Goal: Information Seeking & Learning: Understand process/instructions

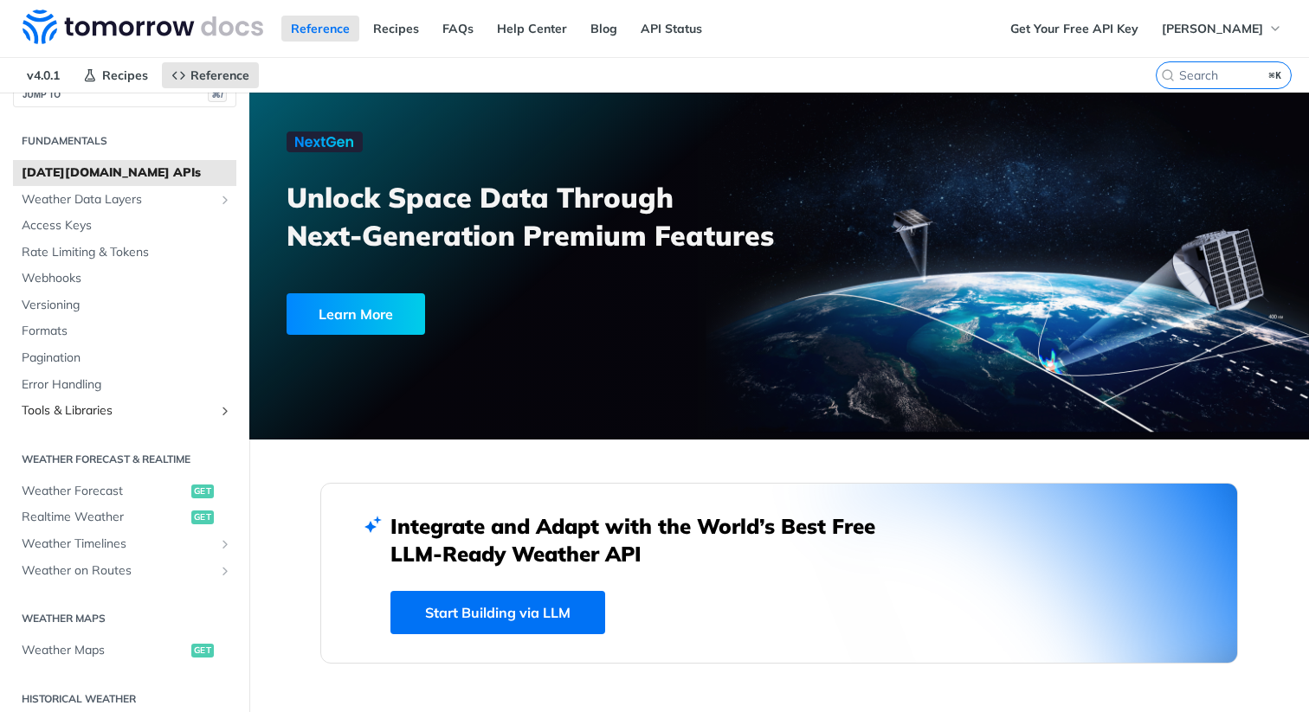
scroll to position [30, 0]
click at [167, 200] on span "Weather Data Layers" at bounding box center [118, 198] width 192 height 17
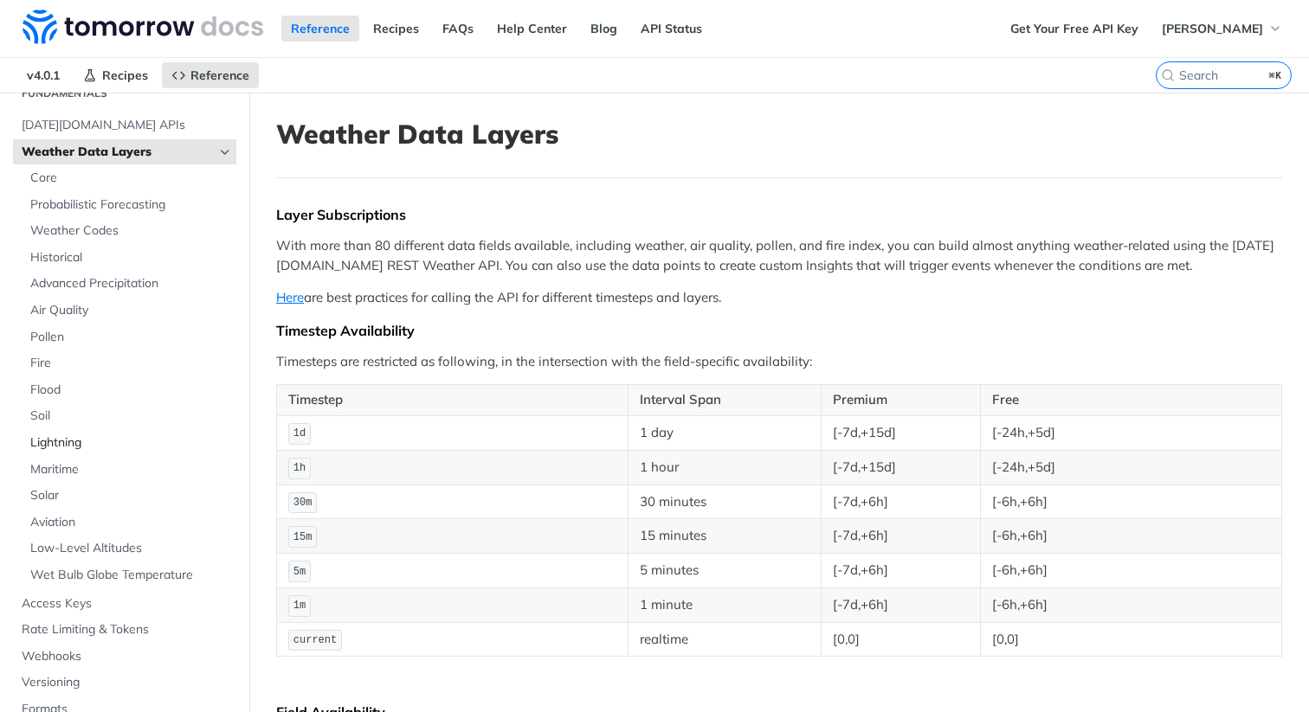
scroll to position [67, 0]
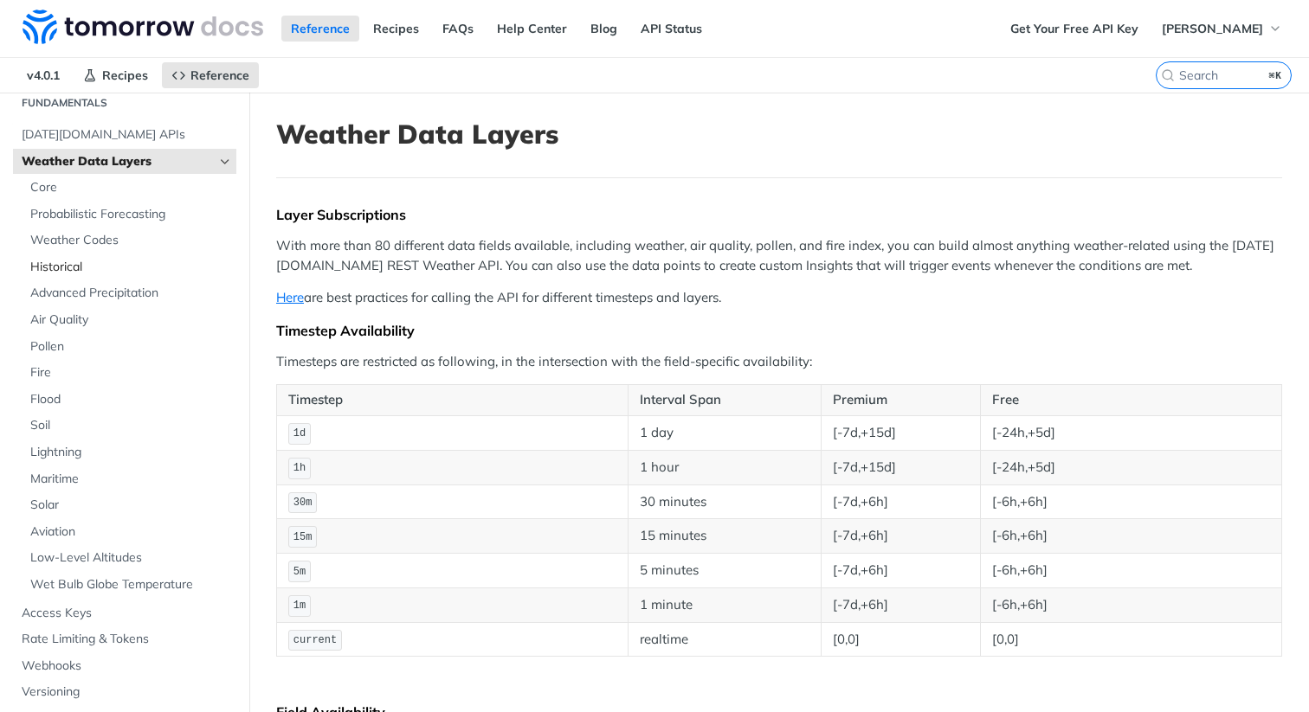
click at [92, 271] on span "Historical" at bounding box center [131, 267] width 202 height 17
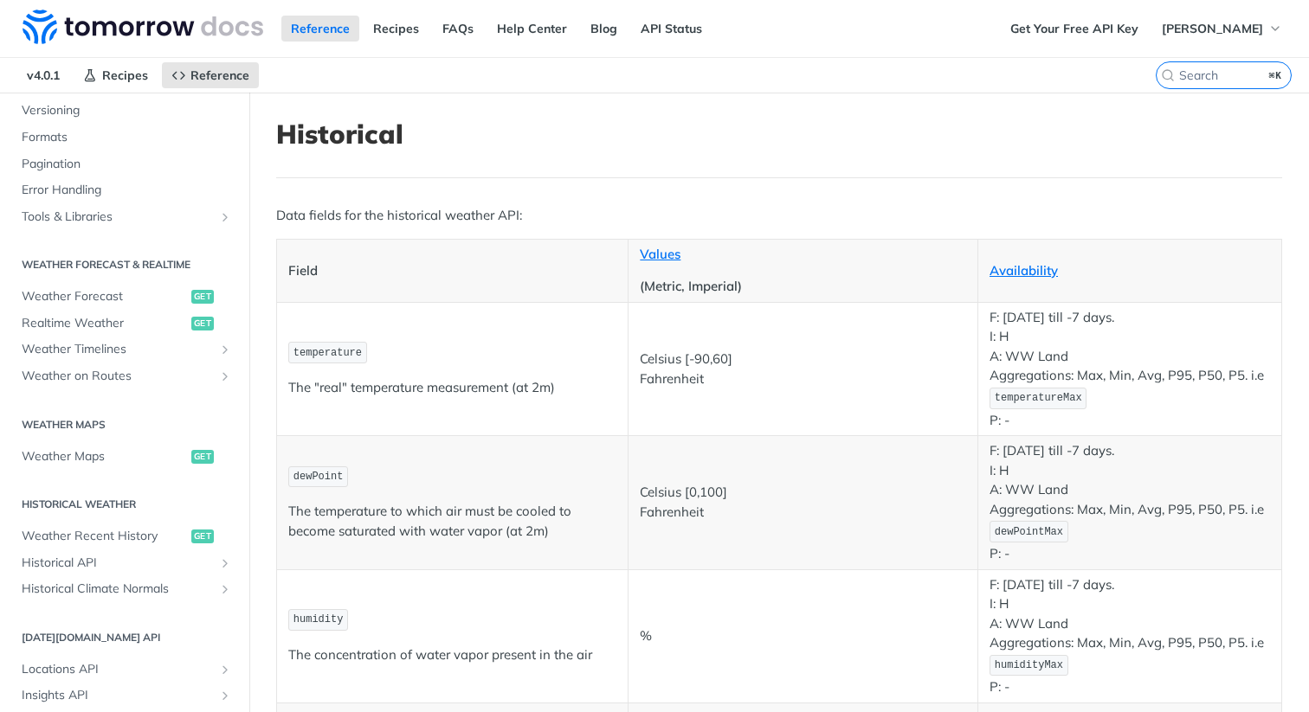
scroll to position [654, 0]
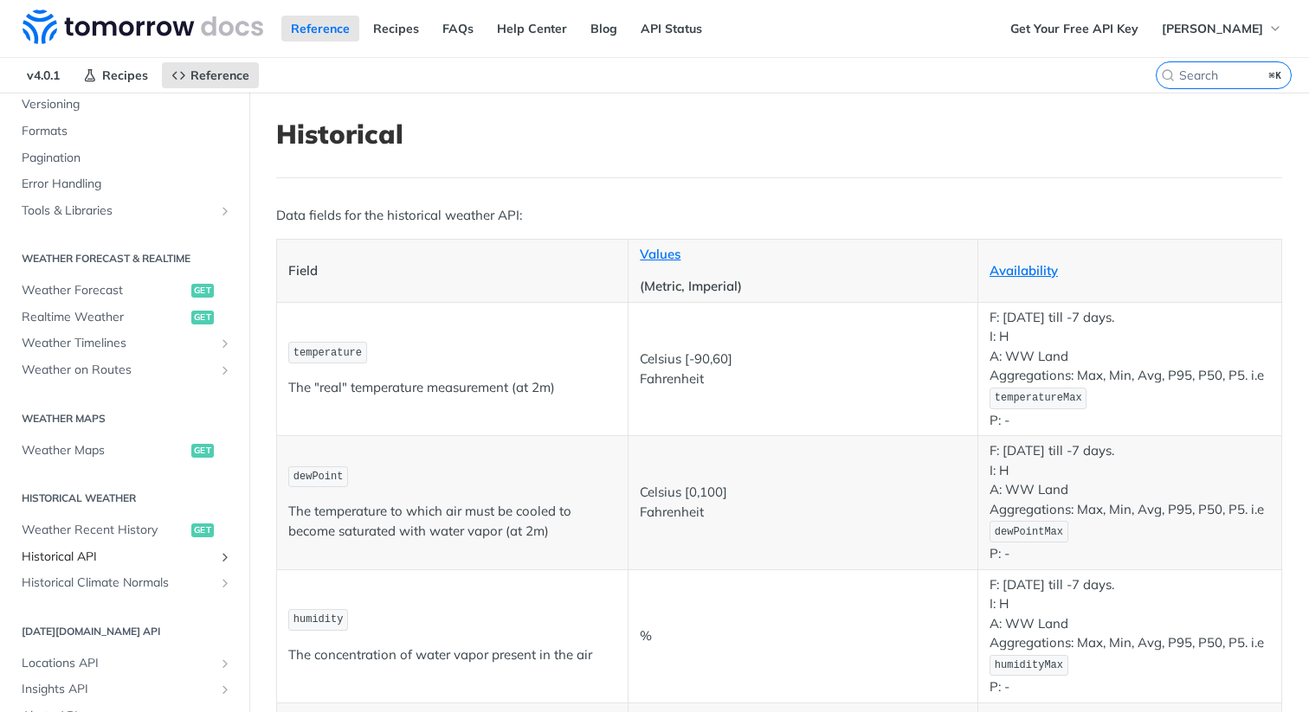
click at [89, 559] on span "Historical API" at bounding box center [118, 557] width 192 height 17
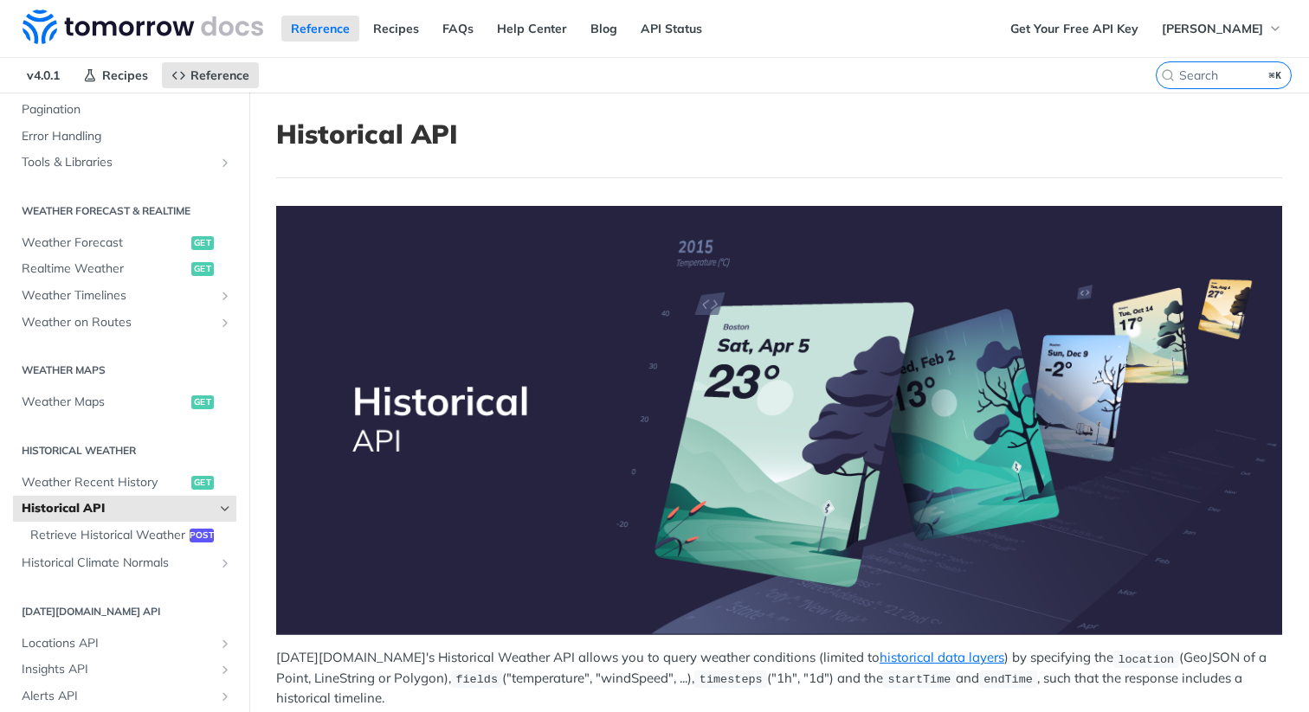
scroll to position [279, 0]
click at [143, 532] on span "Retrieve Historical Weather" at bounding box center [107, 533] width 155 height 17
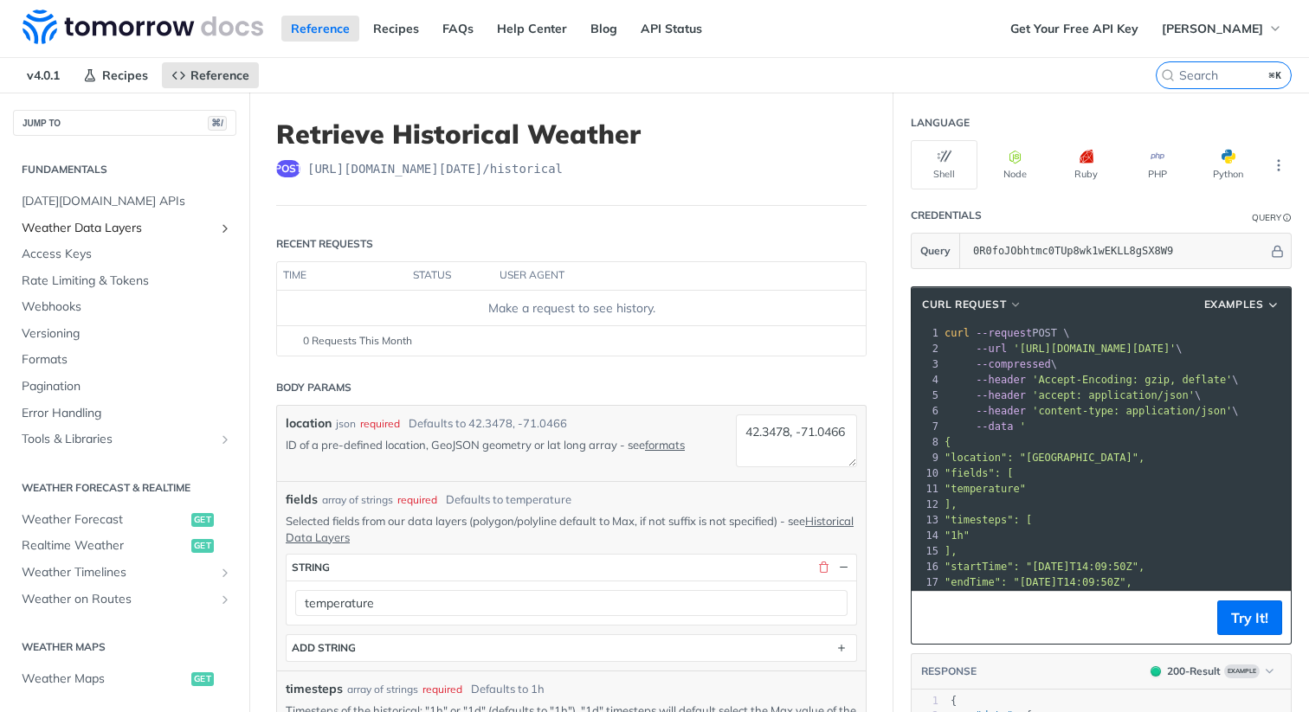
click at [133, 229] on span "Weather Data Layers" at bounding box center [118, 228] width 192 height 17
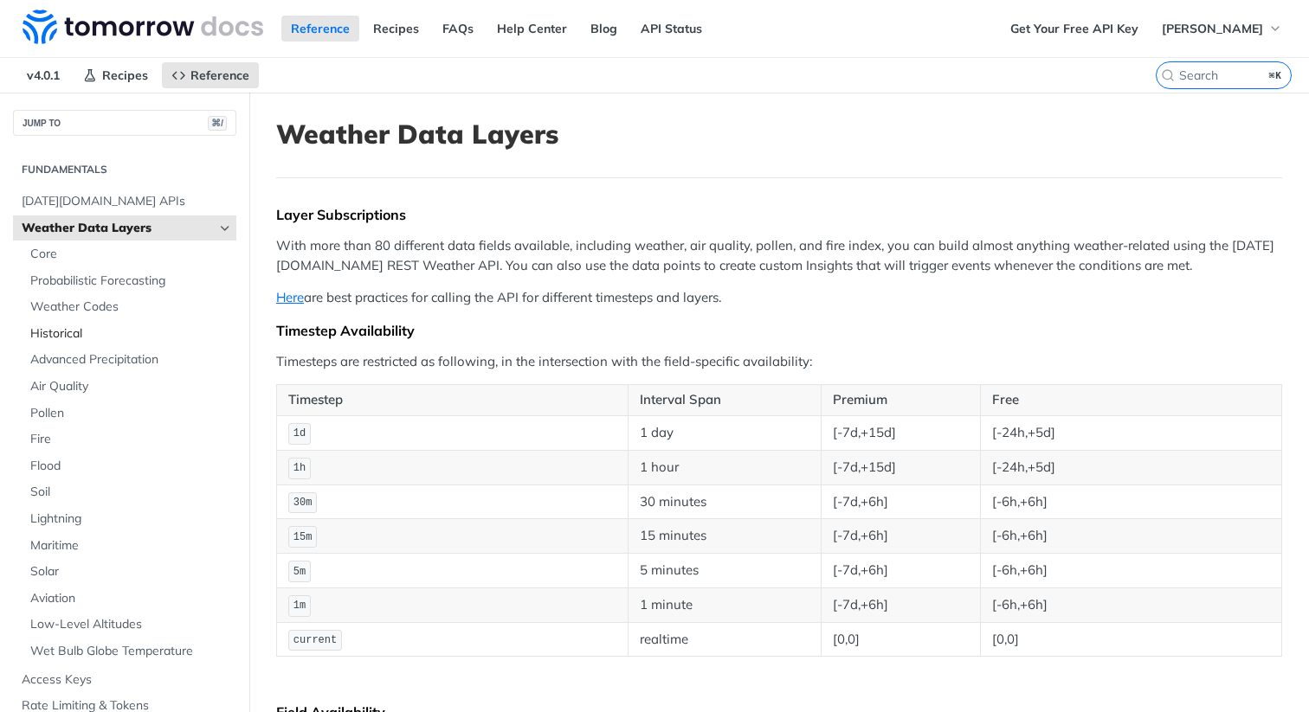
click at [87, 337] on span "Historical" at bounding box center [131, 333] width 202 height 17
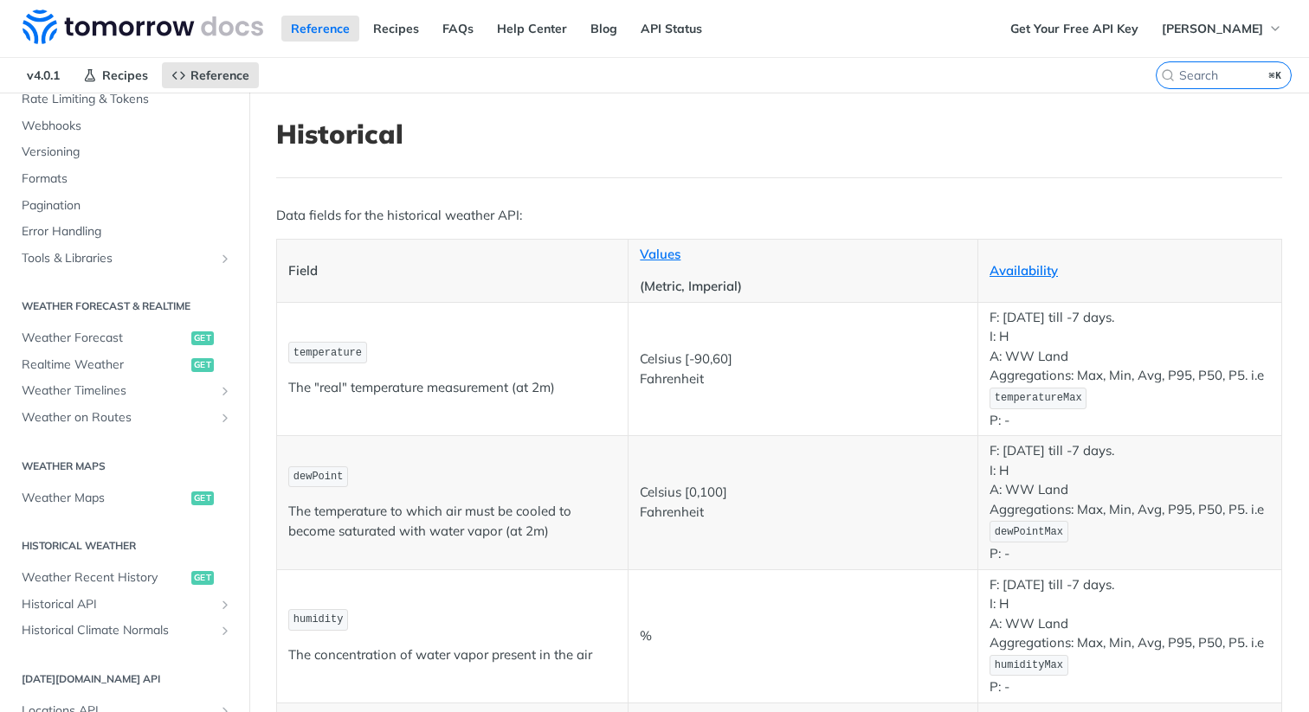
scroll to position [609, 0]
click at [103, 603] on span "Historical API" at bounding box center [118, 603] width 192 height 17
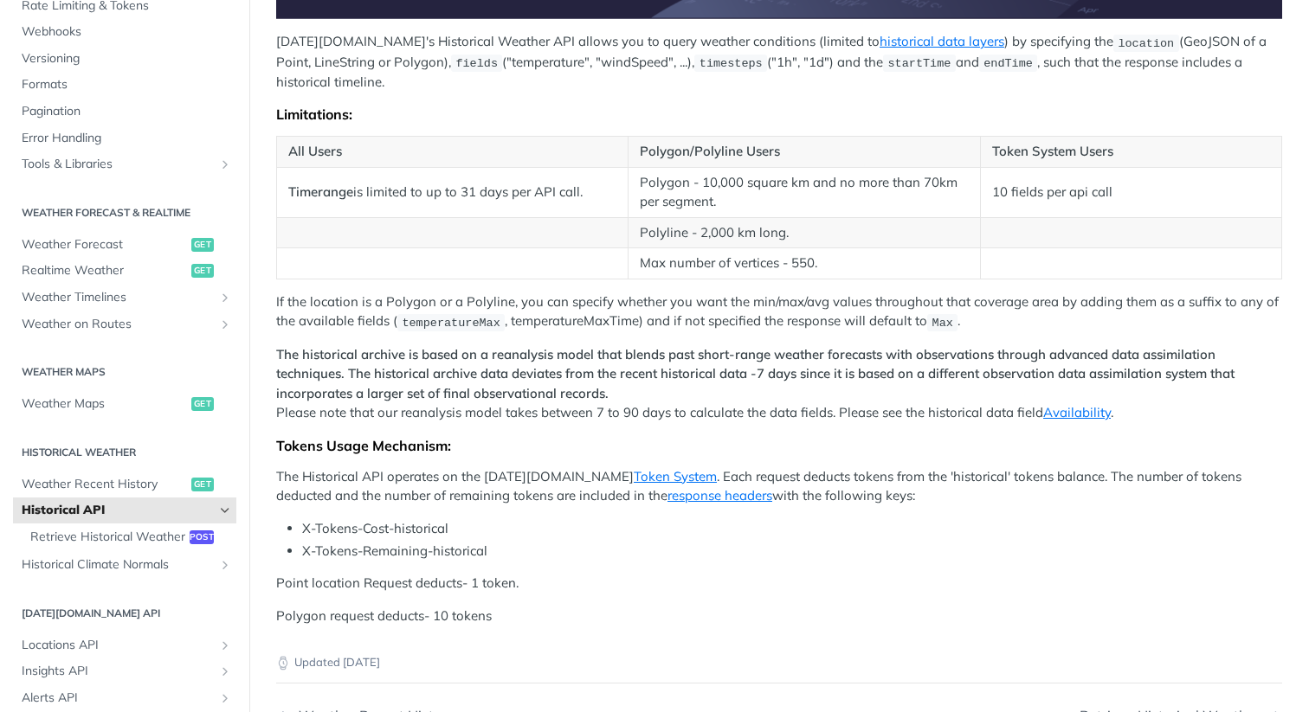
scroll to position [615, 0]
